Goal: Transaction & Acquisition: Book appointment/travel/reservation

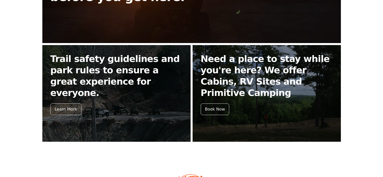
scroll to position [191, 0]
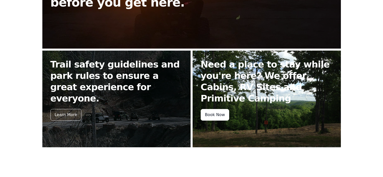
click at [218, 114] on div "Book Now" at bounding box center [215, 115] width 29 height 12
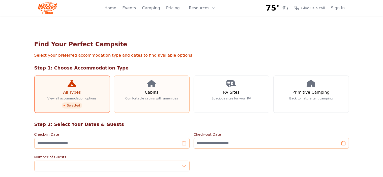
click at [145, 94] on h3 "Cabins" at bounding box center [152, 93] width 14 height 6
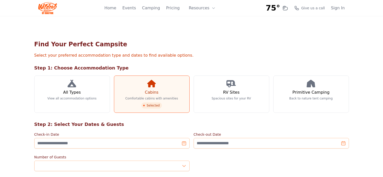
scroll to position [38, 0]
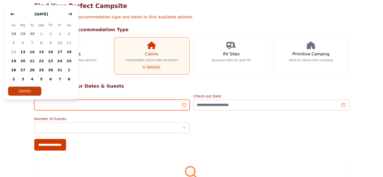
click at [139, 104] on input "Check-in Date" at bounding box center [111, 105] width 155 height 11
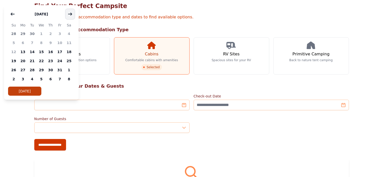
click at [71, 15] on icon "button" at bounding box center [70, 14] width 4 height 2
click at [73, 15] on button "button" at bounding box center [70, 14] width 9 height 10
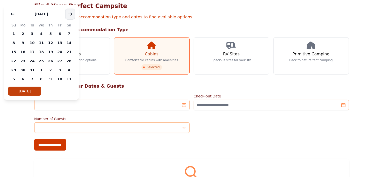
click at [73, 15] on button "button" at bounding box center [70, 14] width 9 height 10
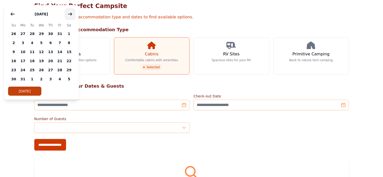
click at [73, 15] on button "button" at bounding box center [70, 14] width 9 height 10
click at [51, 42] on span "8" at bounding box center [50, 42] width 9 height 9
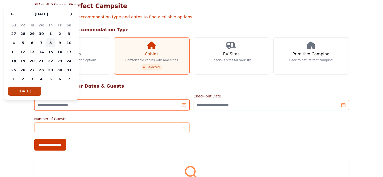
type input "**********"
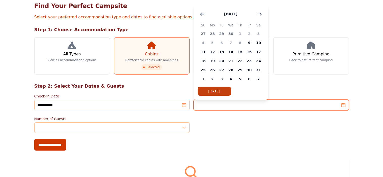
click at [214, 107] on input "Check-out Date" at bounding box center [271, 105] width 155 height 11
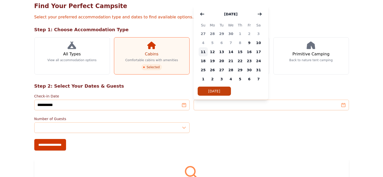
click at [203, 51] on span "11" at bounding box center [203, 51] width 9 height 9
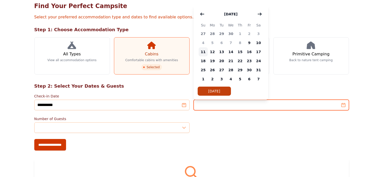
type input "**********"
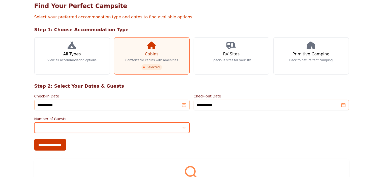
click at [37, 127] on input "*" at bounding box center [111, 128] width 155 height 11
type input "*"
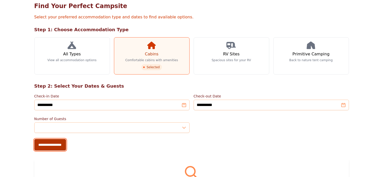
click at [34, 143] on input "**********" at bounding box center [50, 145] width 32 height 12
type input "**********"
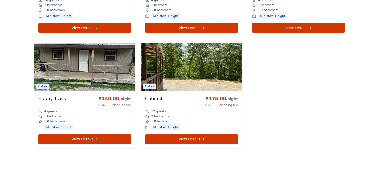
scroll to position [528, 0]
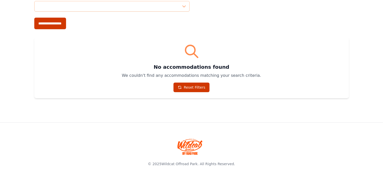
scroll to position [38, 0]
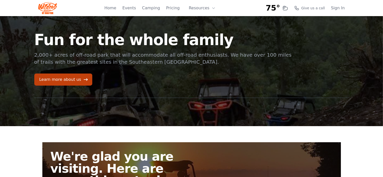
scroll to position [191, 0]
